Goal: Check status: Check status

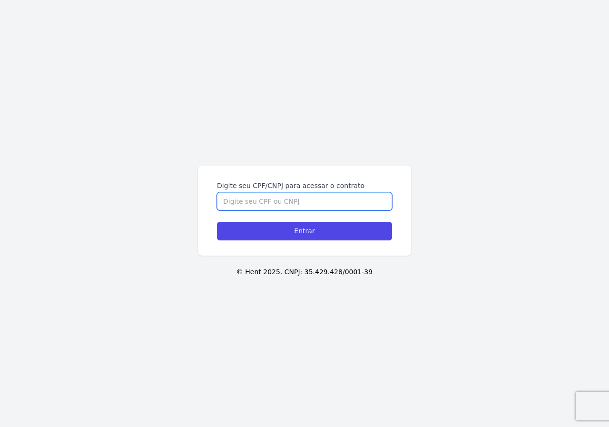
click at [290, 202] on input "Digite seu CPF/CNPJ para acessar o contrato" at bounding box center [304, 201] width 175 height 18
type input "04944995164"
click at [217, 222] on input "Entrar" at bounding box center [304, 231] width 175 height 19
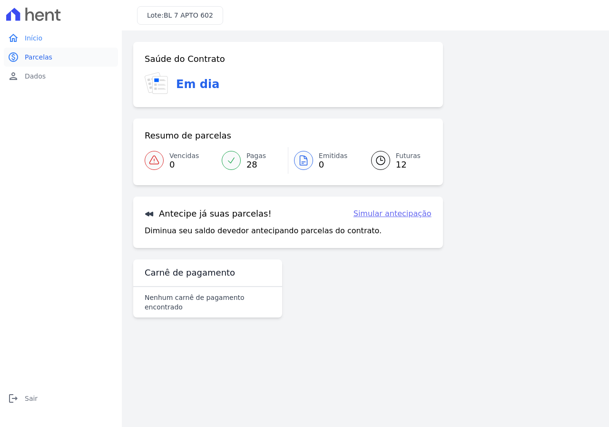
click at [42, 54] on span "Parcelas" at bounding box center [39, 57] width 28 height 10
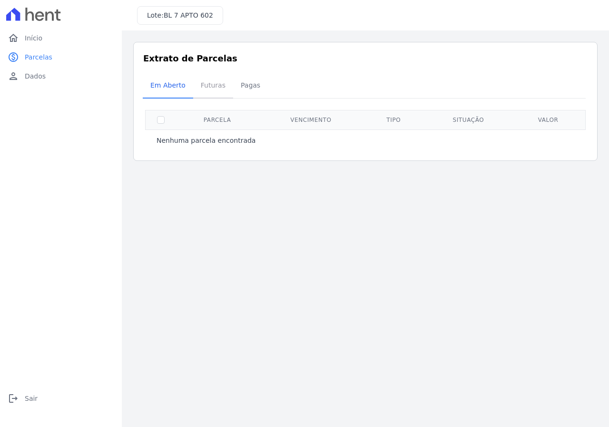
click at [217, 85] on span "Futuras" at bounding box center [213, 85] width 36 height 19
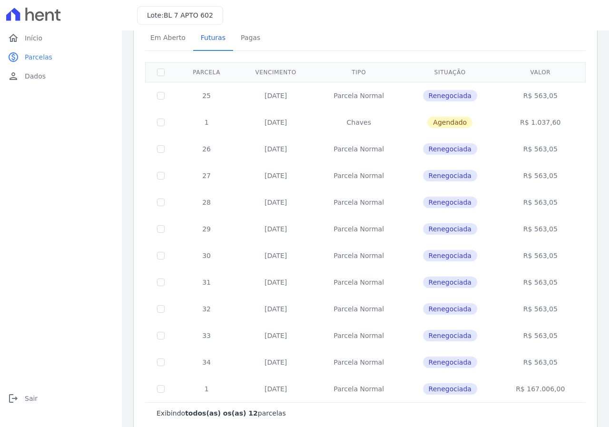
scroll to position [66, 0]
